Goal: Task Accomplishment & Management: Use online tool/utility

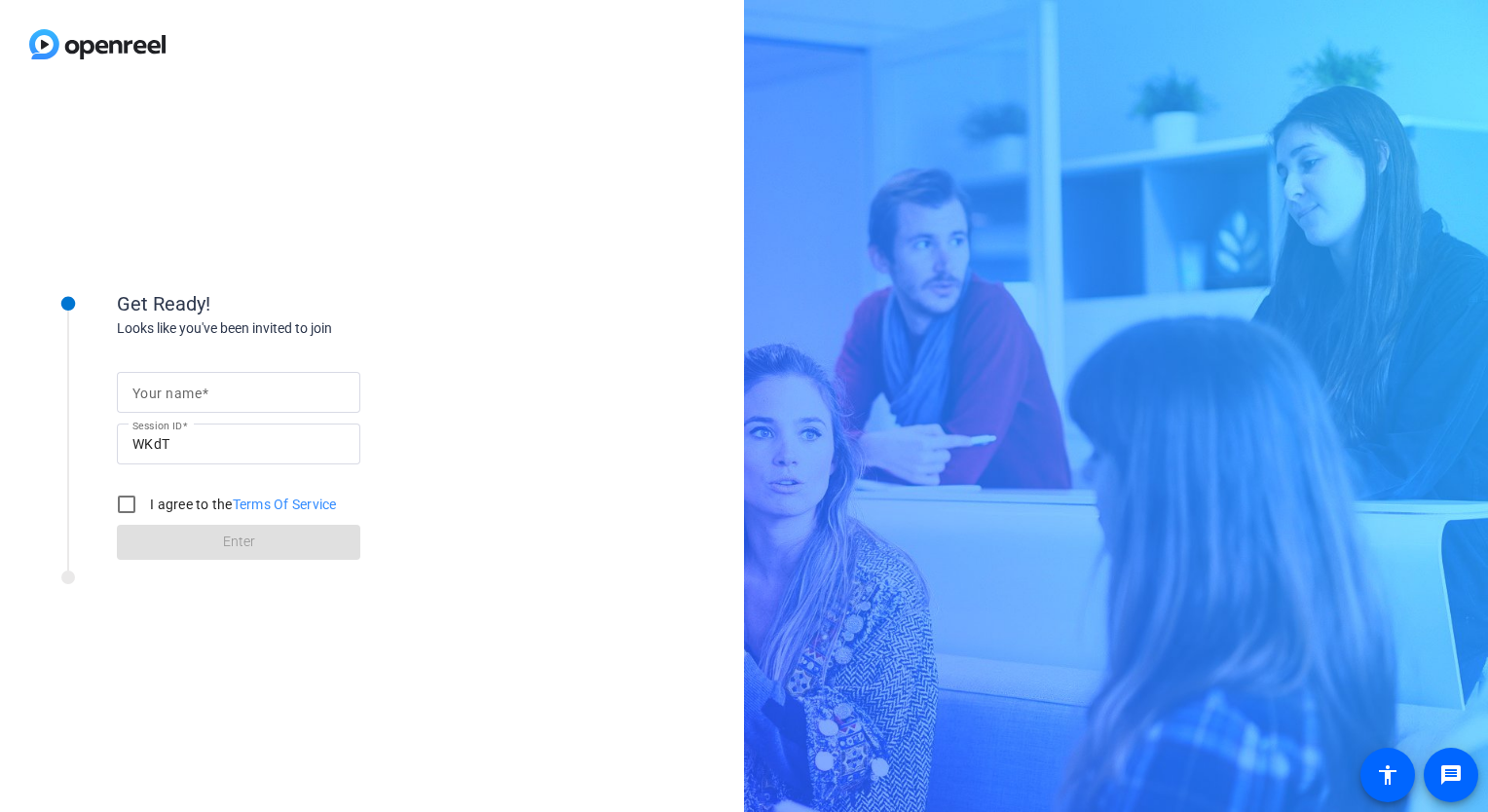
click at [302, 391] on input "Your name" at bounding box center [239, 391] width 213 height 23
type input "[PERSON_NAME]"
click at [135, 509] on input "I agree to the Terms Of Service" at bounding box center [126, 504] width 39 height 39
checkbox input "true"
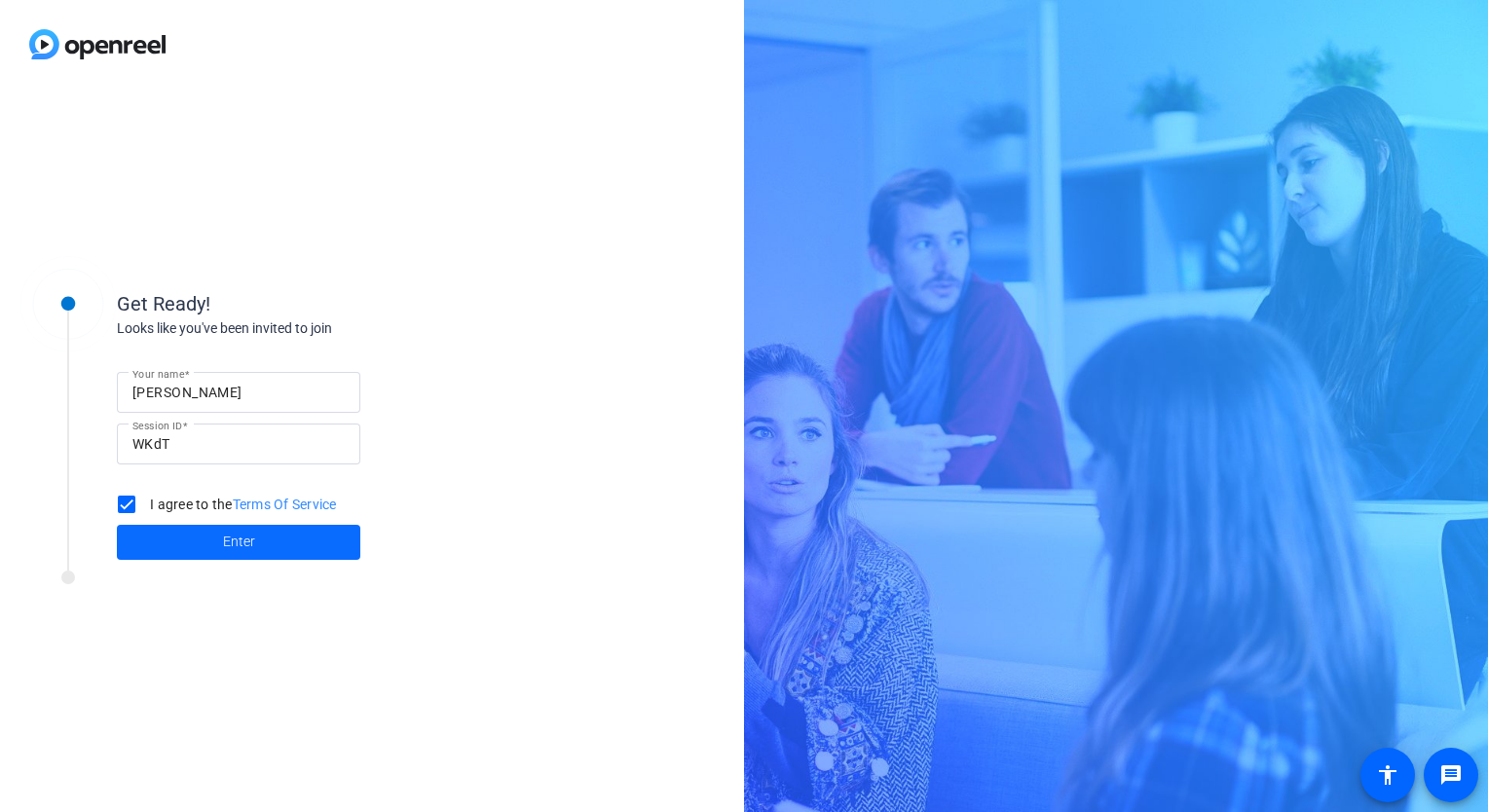
click at [183, 556] on span at bounding box center [239, 542] width 244 height 47
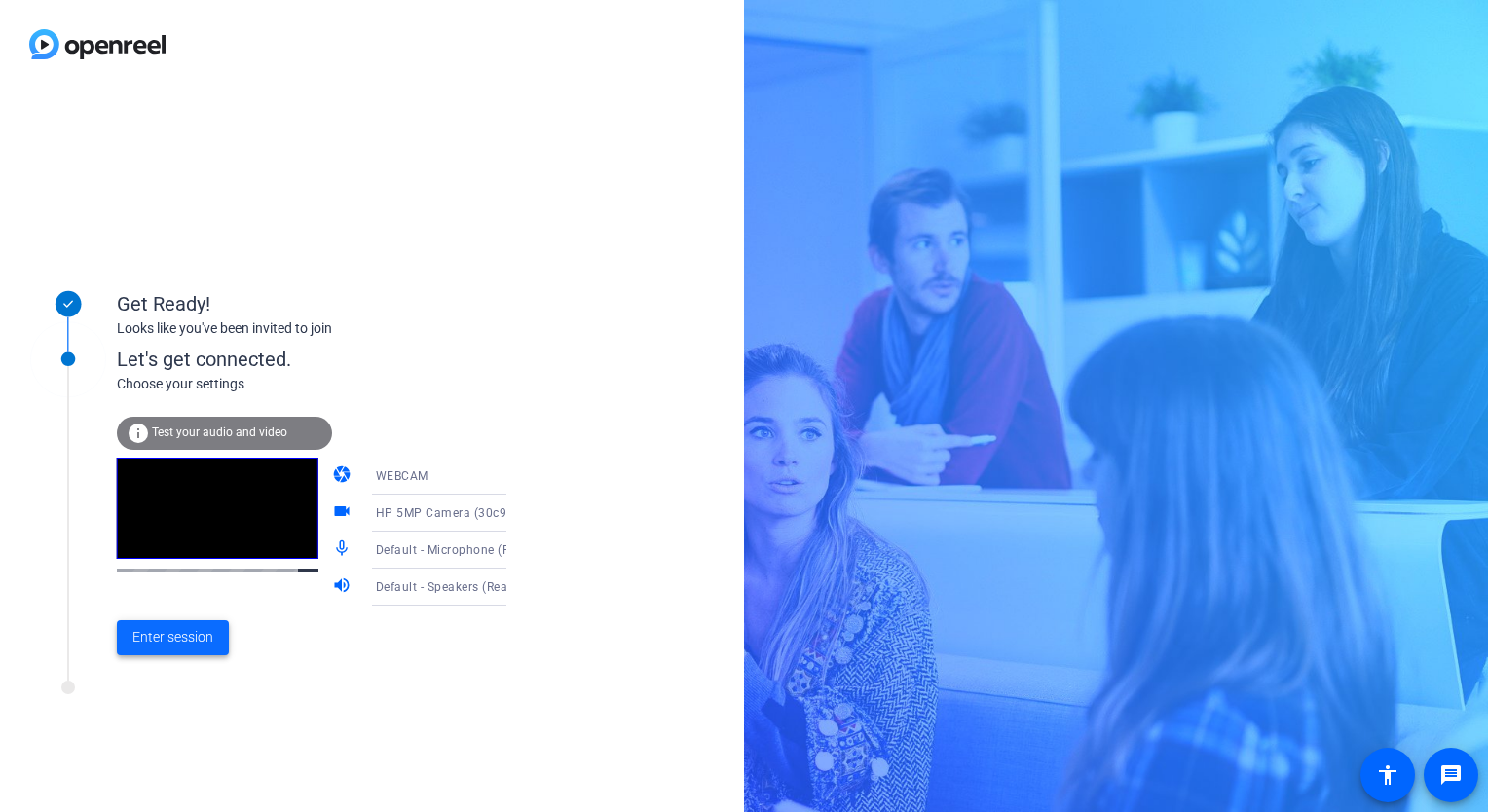
click at [207, 635] on span "Enter session" at bounding box center [173, 636] width 81 height 20
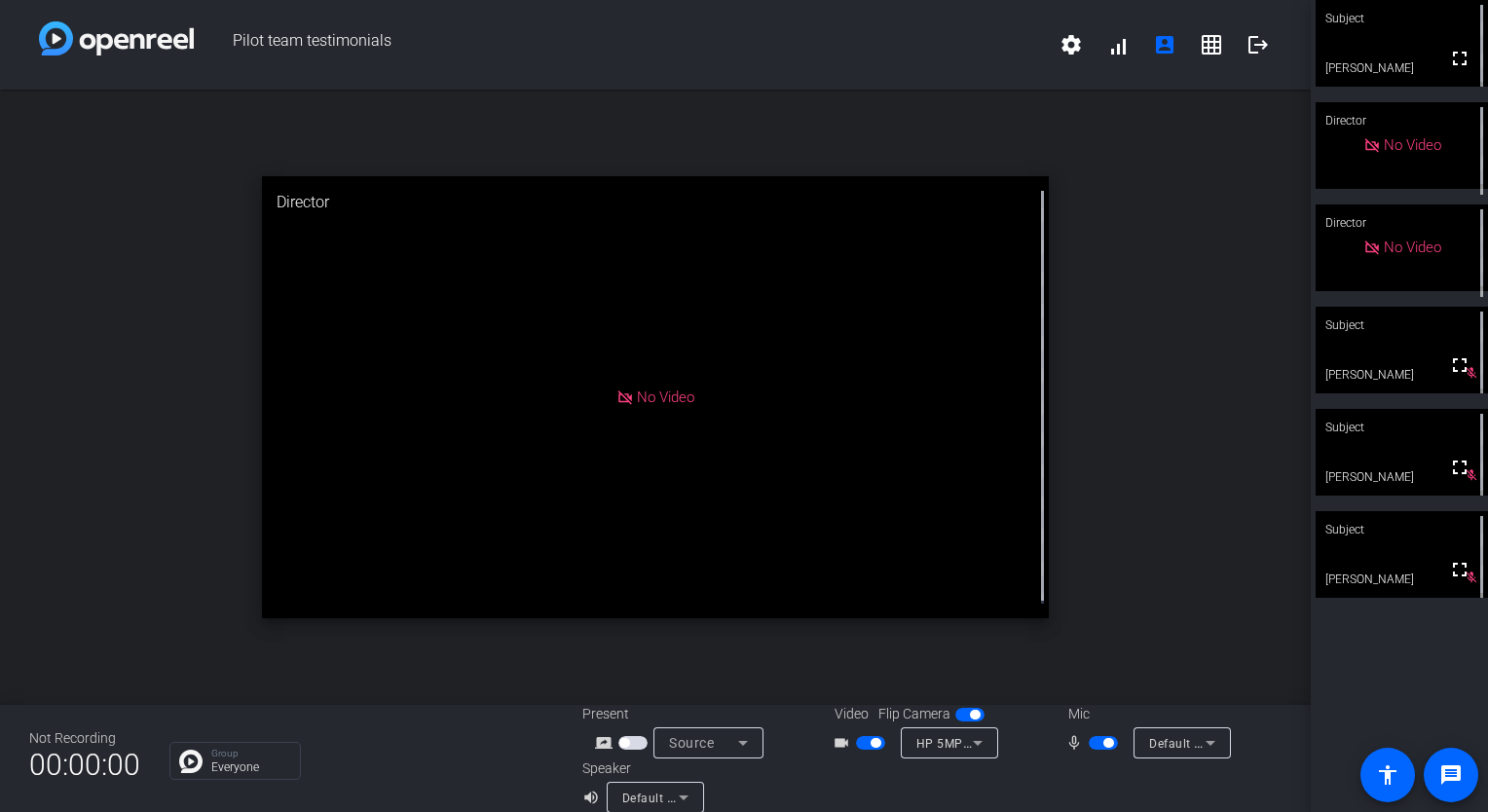
click at [870, 741] on span "button" at bounding box center [875, 742] width 10 height 10
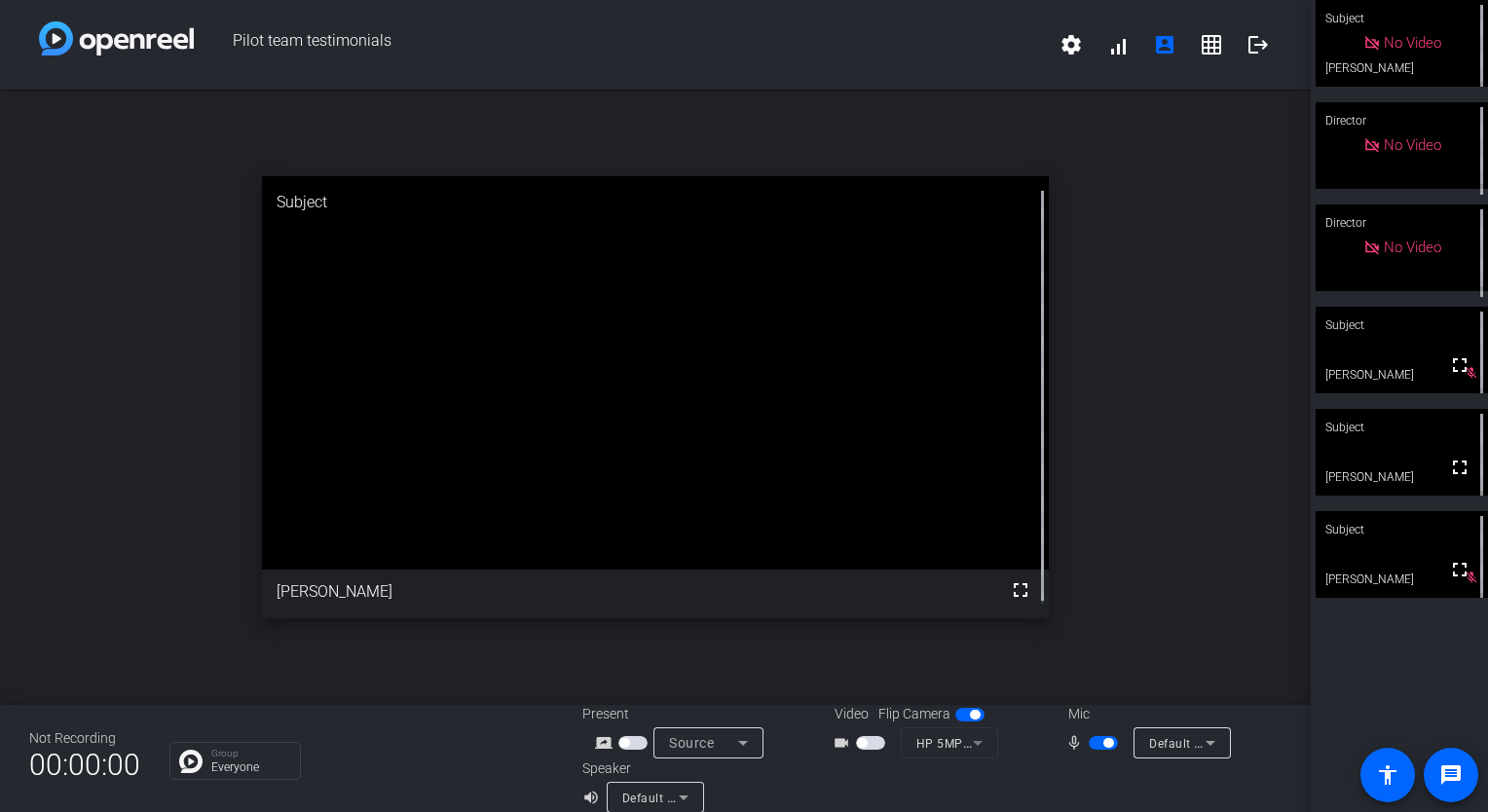
click at [962, 718] on span "button" at bounding box center [969, 714] width 29 height 14
drag, startPoint x: 962, startPoint y: 718, endPoint x: 947, endPoint y: 721, distance: 15.3
click at [947, 721] on div "Flip Camera" at bounding box center [933, 713] width 110 height 20
click at [964, 717] on span "button" at bounding box center [969, 714] width 29 height 14
click at [864, 737] on span "button" at bounding box center [870, 743] width 29 height 14
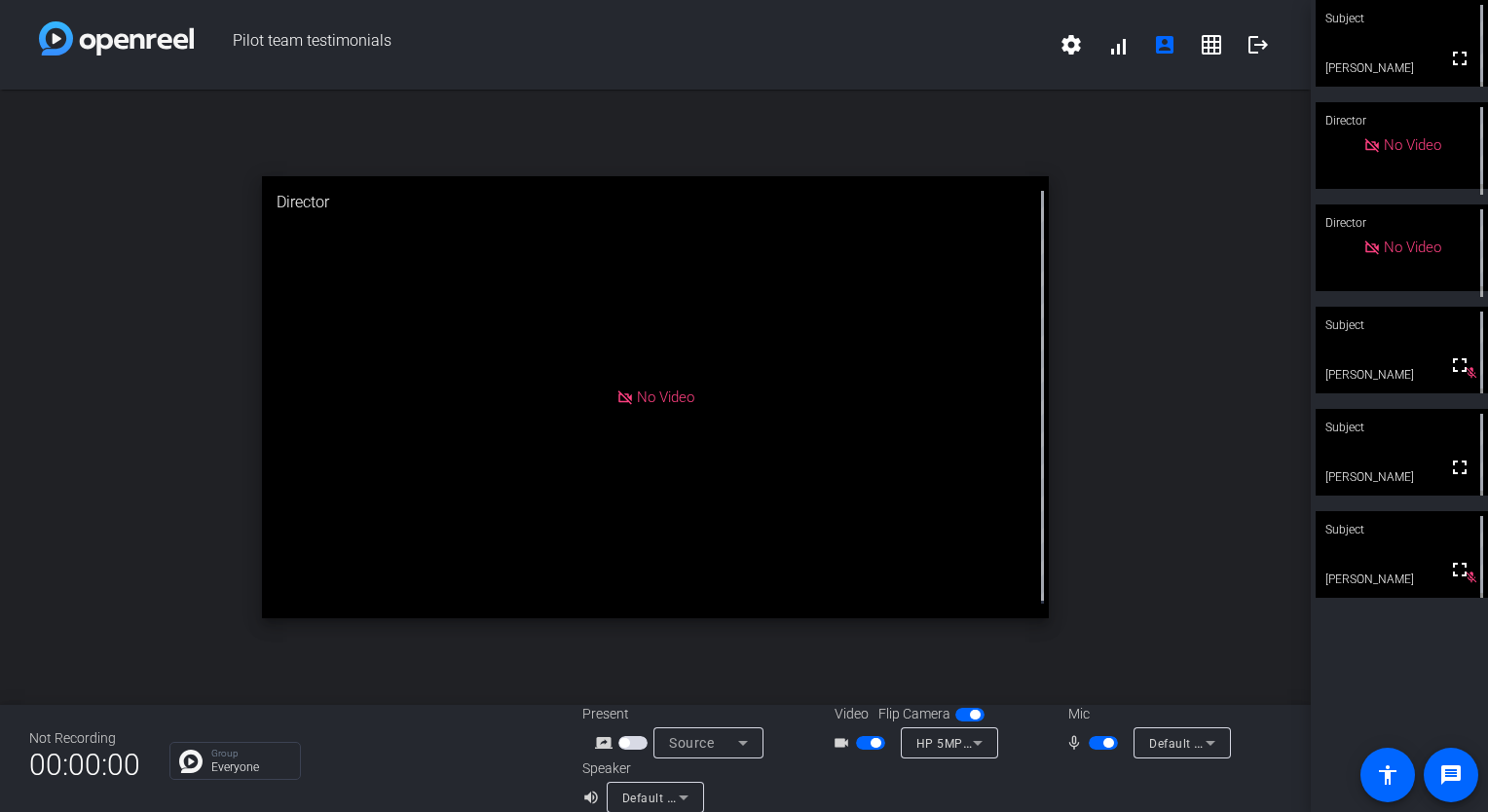
click at [860, 745] on span "button" at bounding box center [870, 743] width 29 height 14
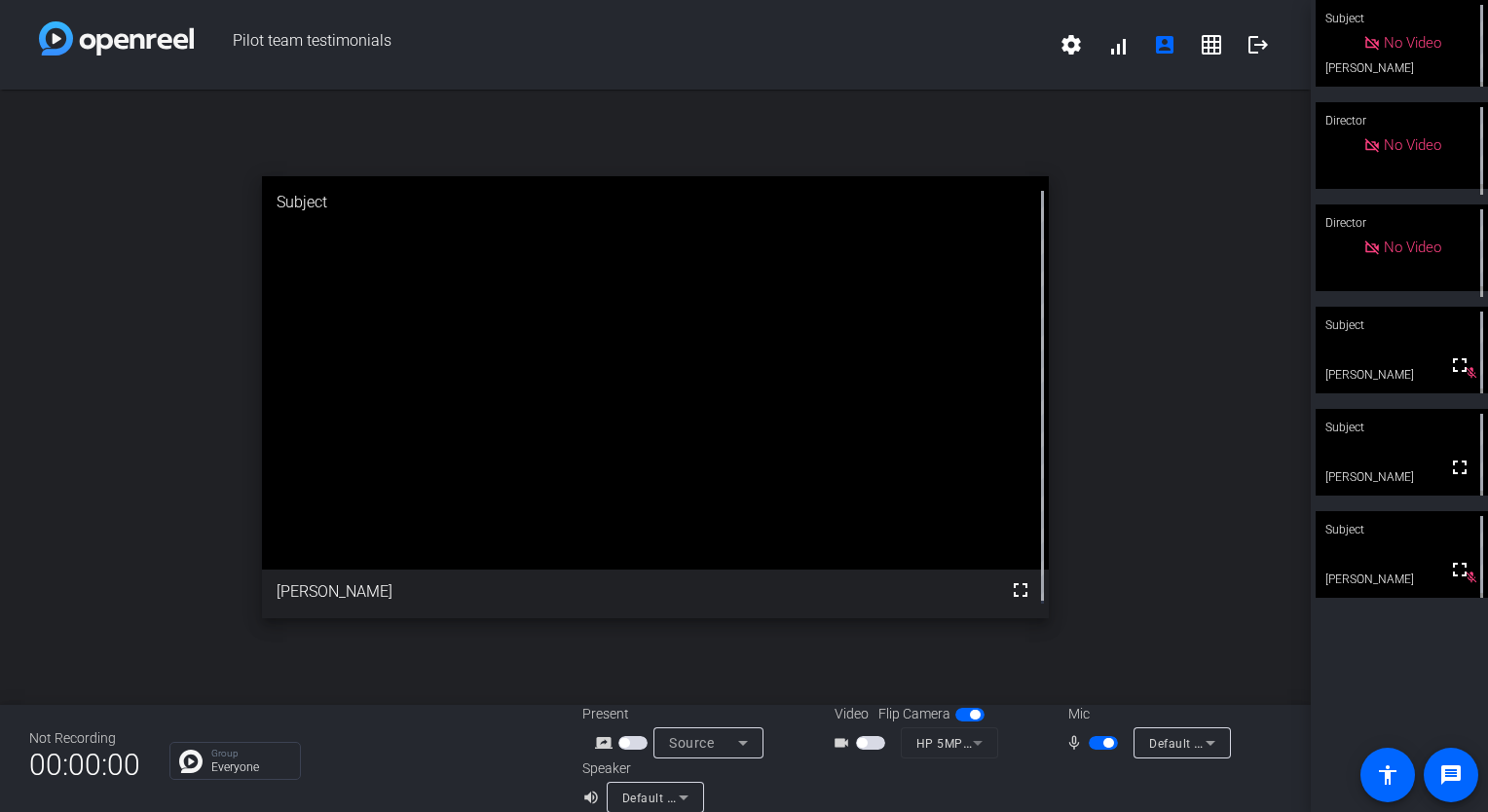
click at [1103, 742] on span "button" at bounding box center [1108, 742] width 10 height 10
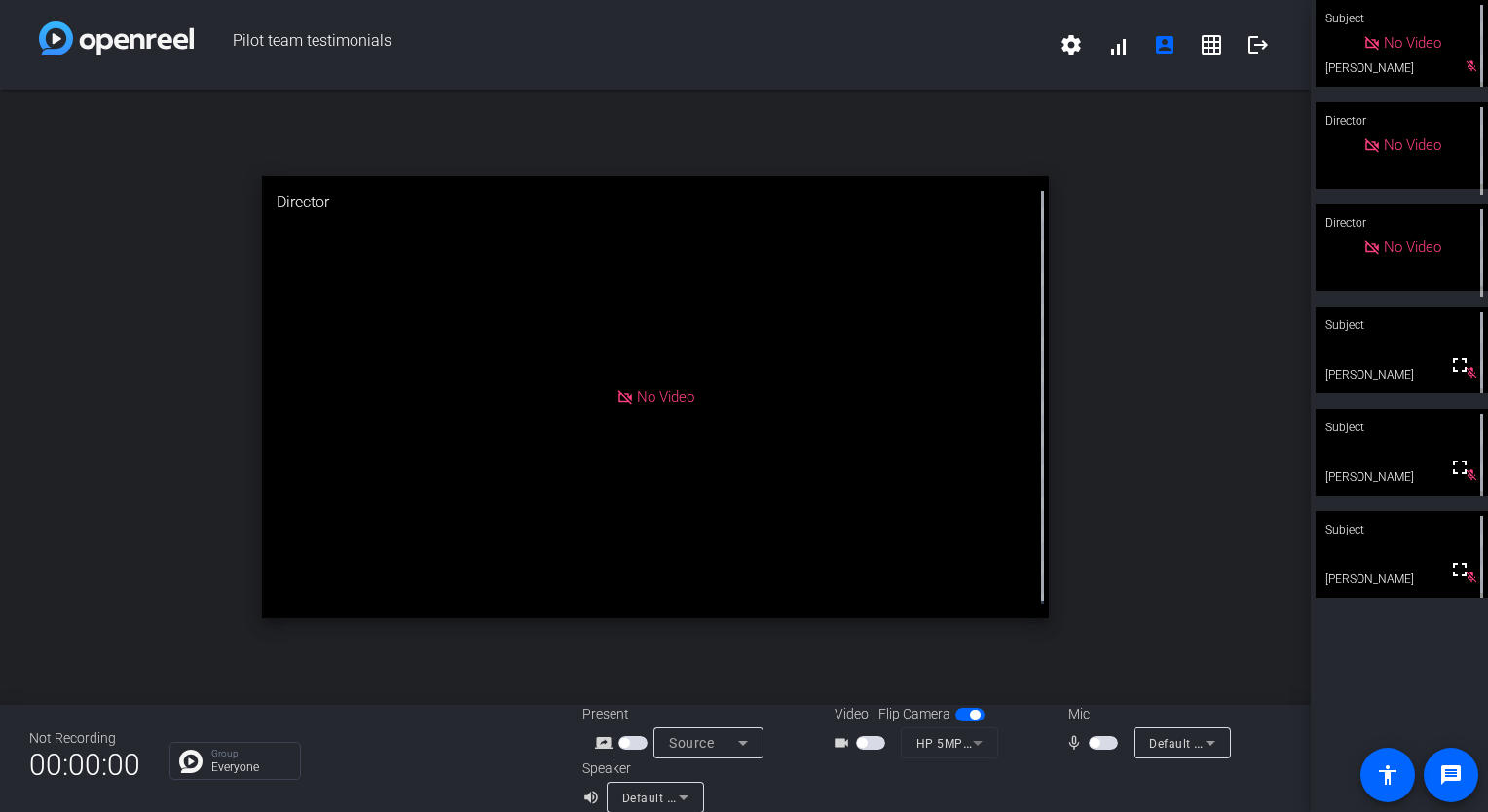
click at [866, 745] on span "button" at bounding box center [870, 743] width 29 height 14
click at [1089, 748] on span "button" at bounding box center [1103, 743] width 29 height 14
click at [1090, 744] on span "button" at bounding box center [1103, 743] width 29 height 14
click at [857, 748] on span "button" at bounding box center [870, 743] width 29 height 14
click at [857, 745] on span "button" at bounding box center [862, 742] width 10 height 10
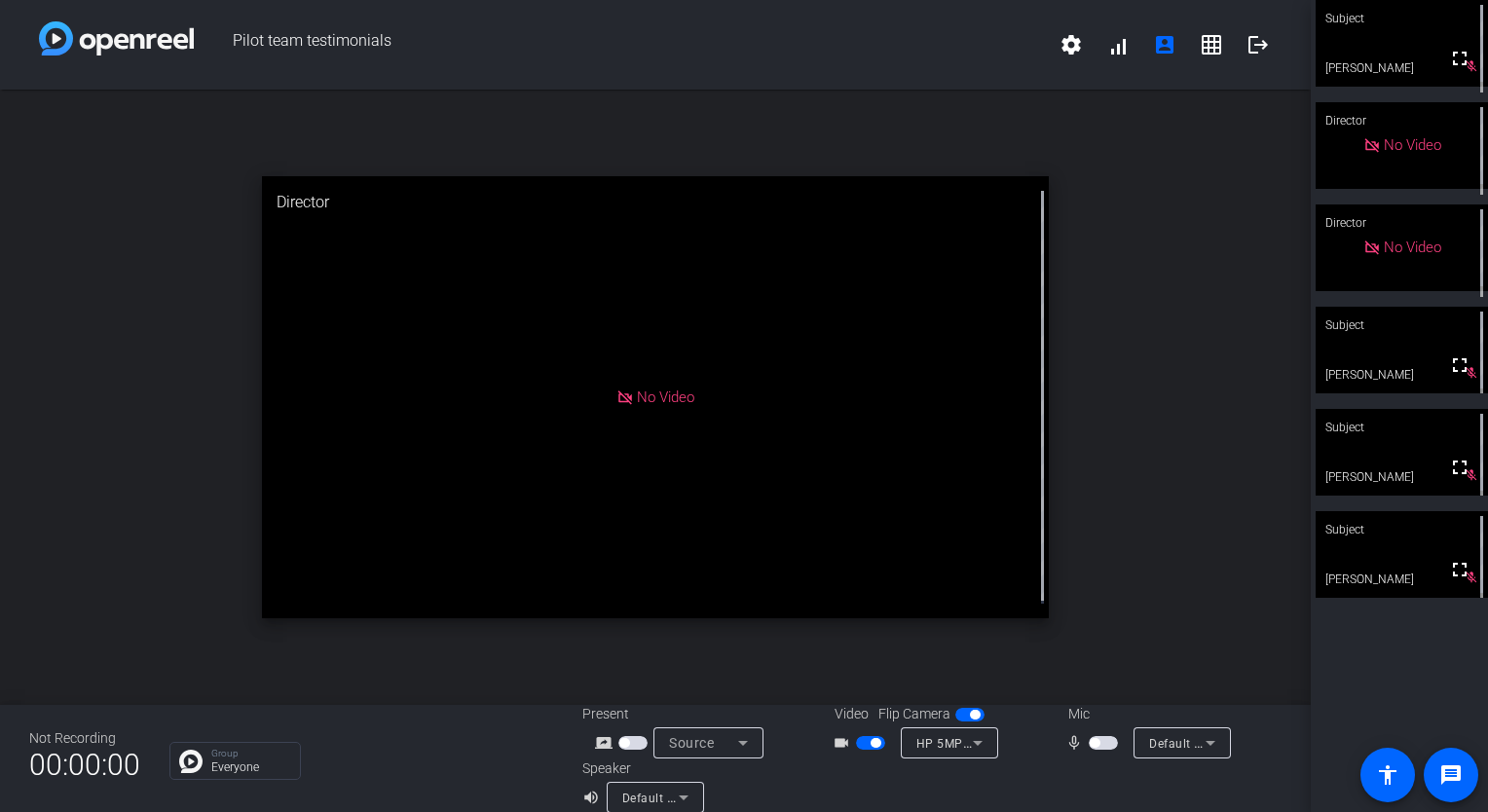
click at [1093, 743] on span "button" at bounding box center [1103, 743] width 29 height 14
click at [956, 719] on span "button" at bounding box center [969, 714] width 29 height 14
click at [971, 718] on span "button" at bounding box center [969, 714] width 29 height 14
click at [870, 742] on span "button" at bounding box center [875, 742] width 10 height 10
click at [1141, 595] on div "open_in_new Director No Video" at bounding box center [655, 397] width 1310 height 615
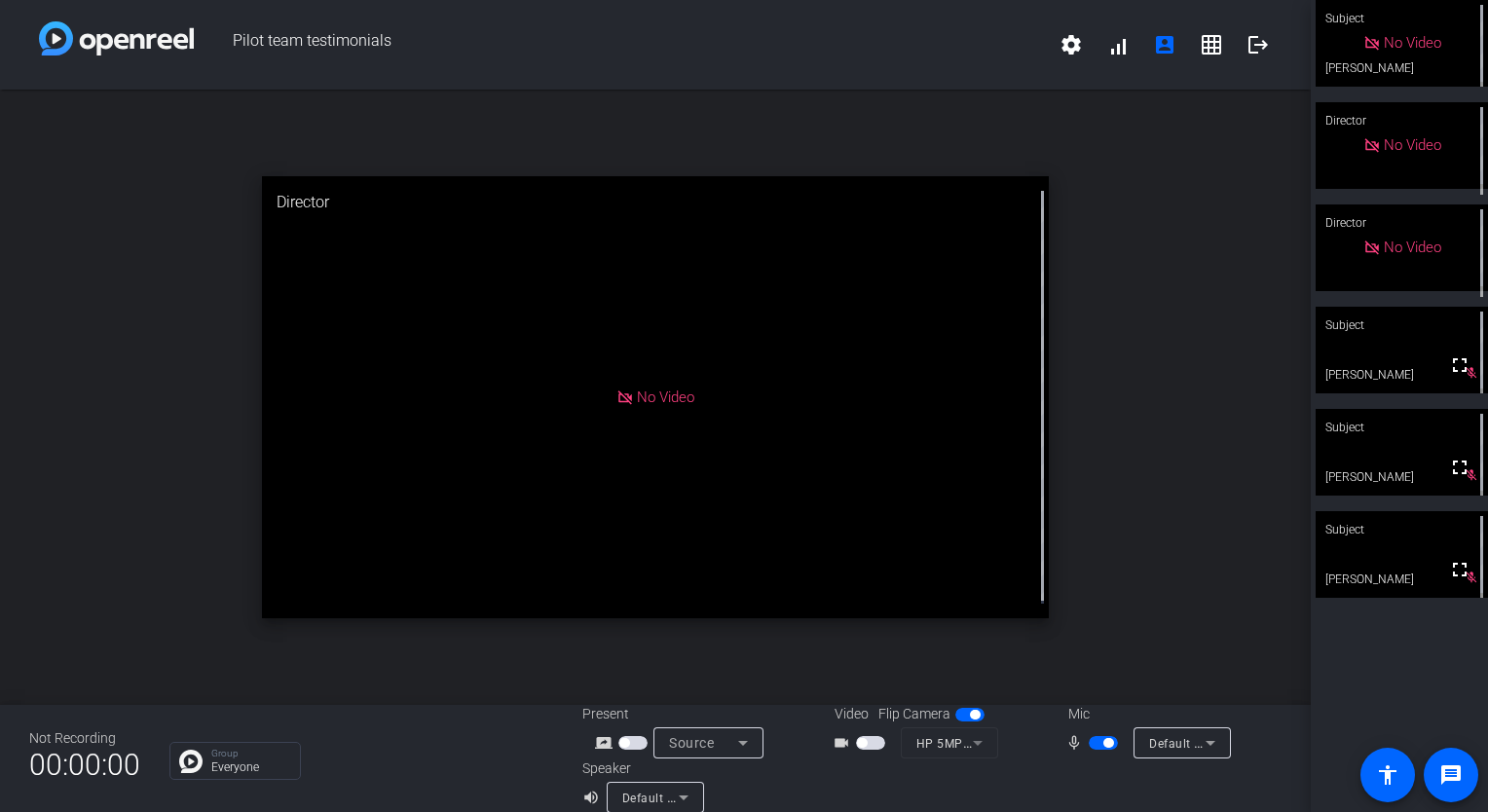
click at [870, 747] on span "button" at bounding box center [870, 743] width 29 height 14
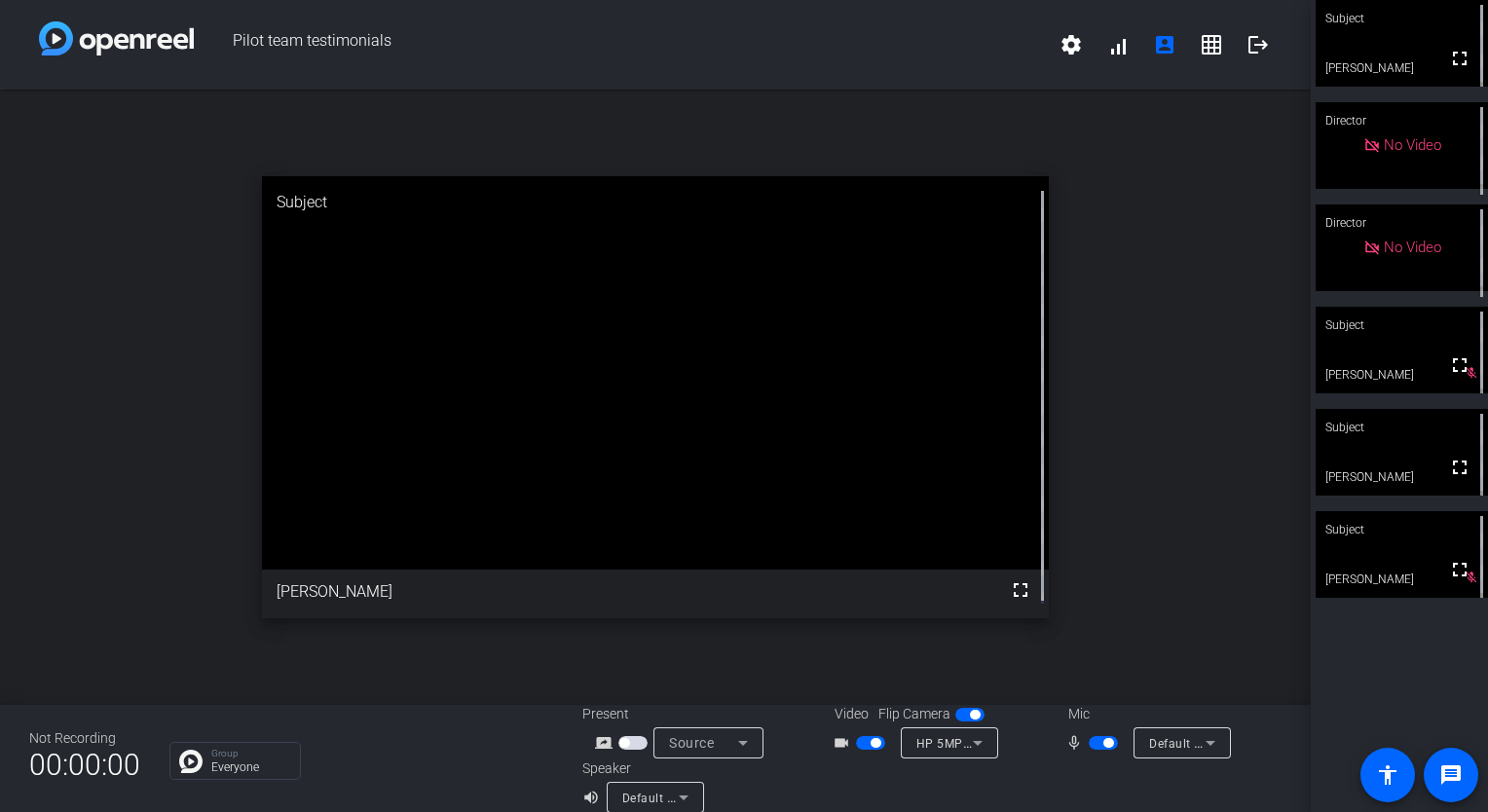
click at [1120, 582] on div "open_in_new Subject fullscreen [PERSON_NAME]" at bounding box center [655, 397] width 1310 height 615
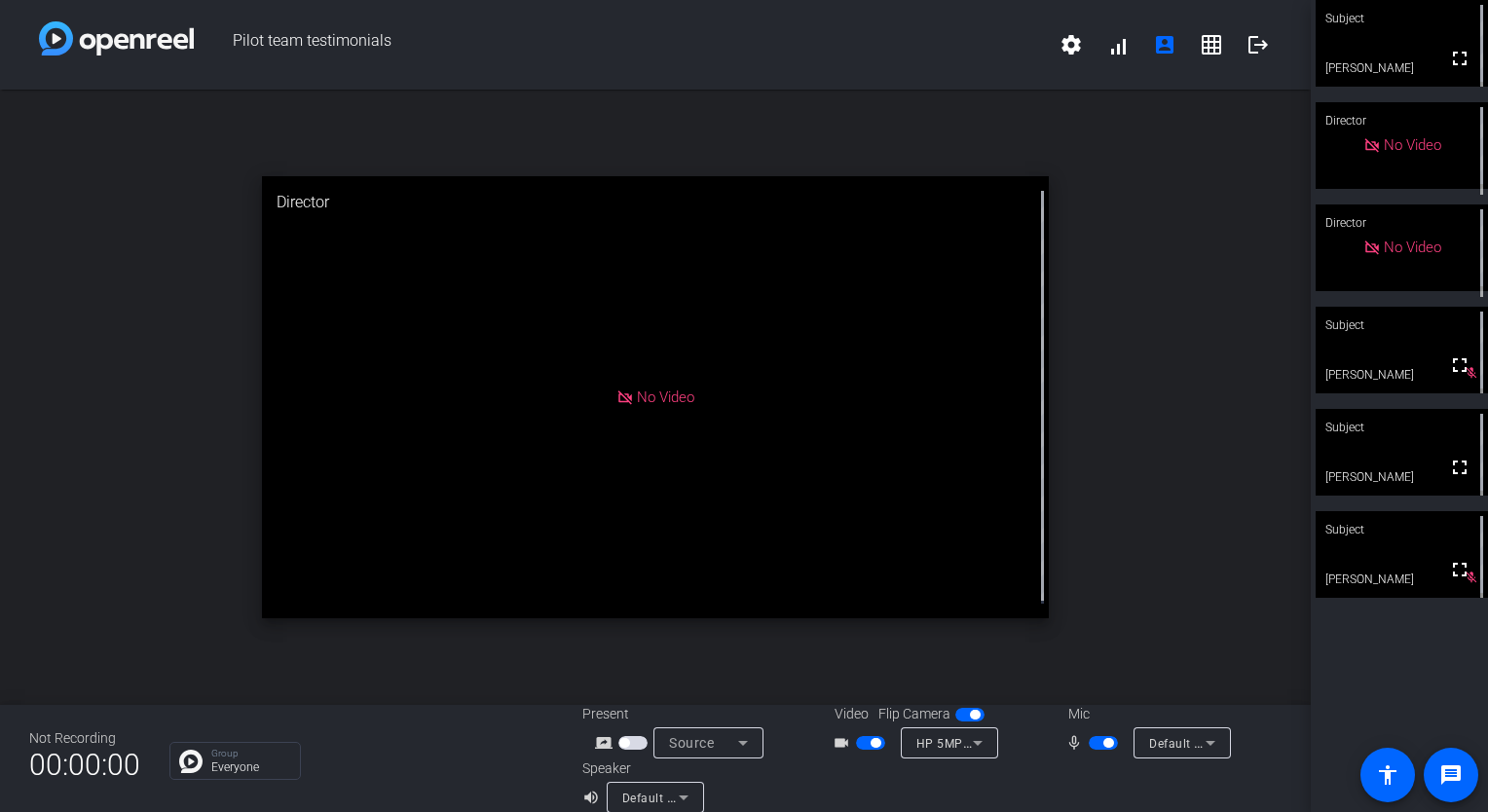
scroll to position [22, 0]
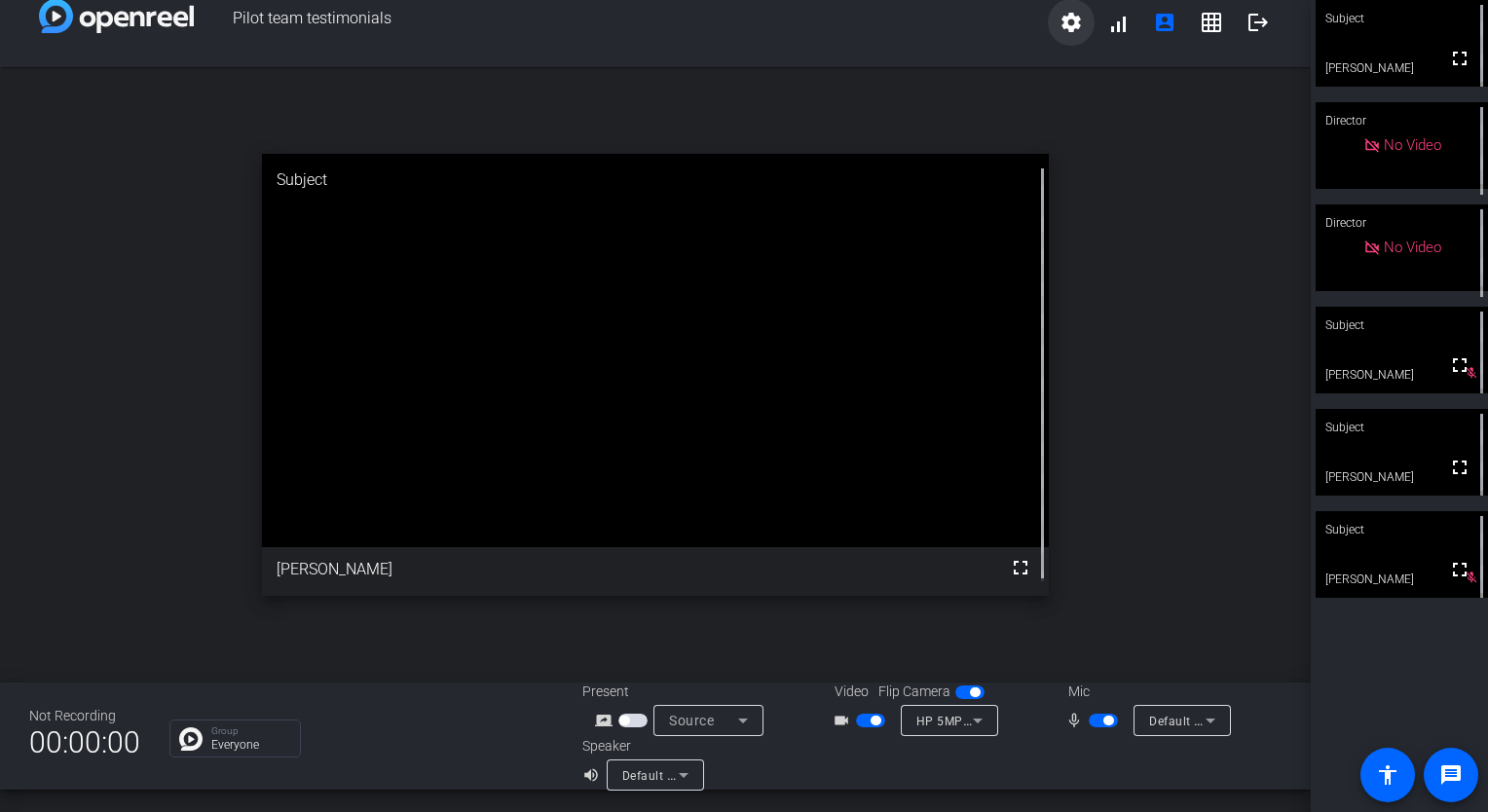
click at [1059, 18] on mat-icon "settings" at bounding box center [1070, 22] width 23 height 23
click at [1251, 26] on div at bounding box center [744, 406] width 1488 height 812
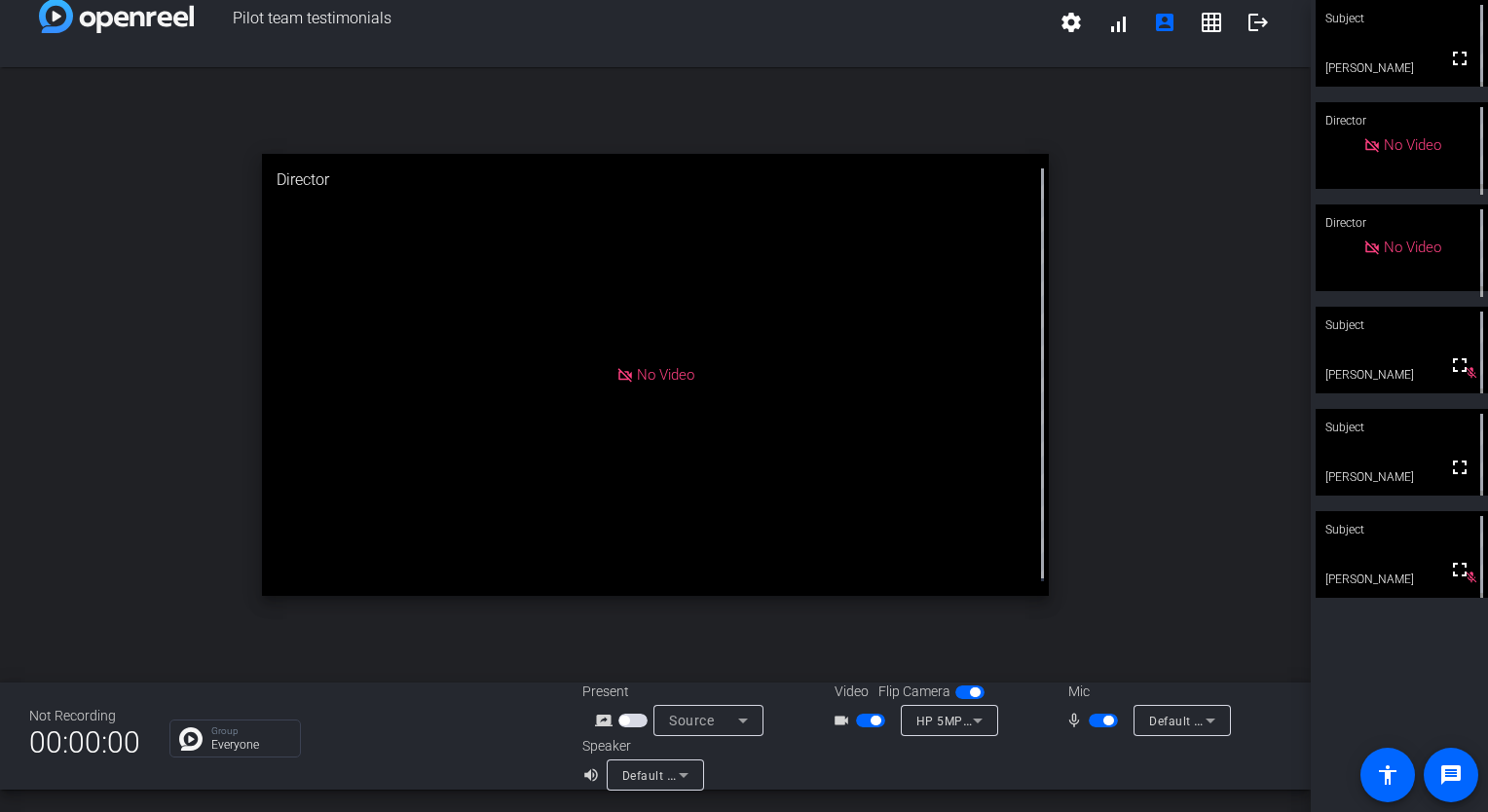
scroll to position [21, 0]
click at [1249, 22] on mat-icon "logout" at bounding box center [1257, 23] width 23 height 23
